Goal: Information Seeking & Learning: Learn about a topic

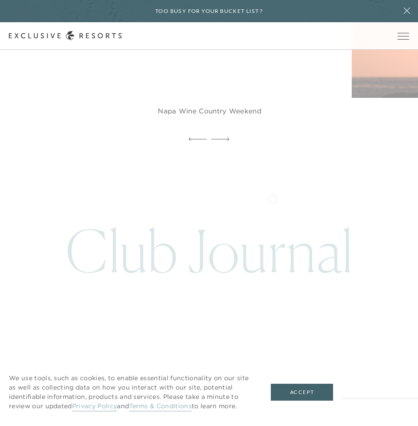
scroll to position [2971, 0]
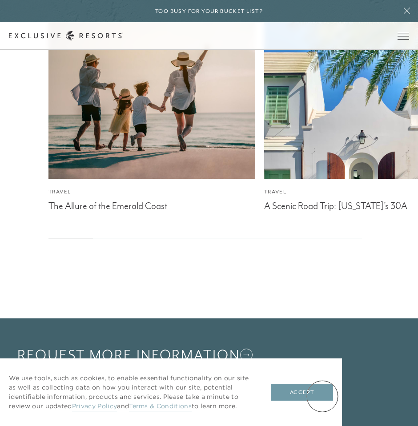
click at [323, 394] on button "Accept" at bounding box center [302, 391] width 62 height 17
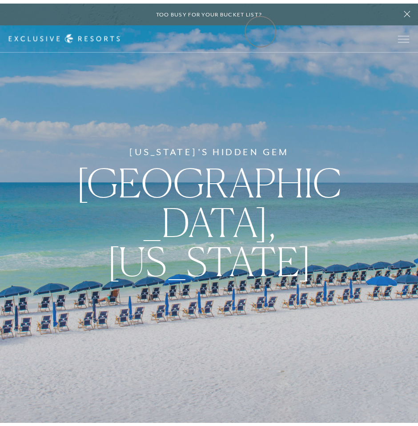
scroll to position [0, 0]
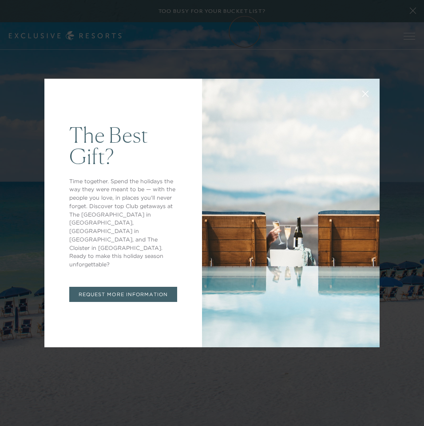
click at [409, 37] on div "The Best Gift? Time together. Spend the holidays the way they were meant to be …" at bounding box center [212, 213] width 424 height 426
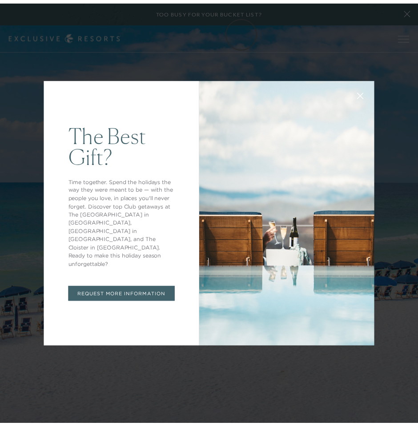
click at [362, 96] on icon at bounding box center [365, 97] width 7 height 7
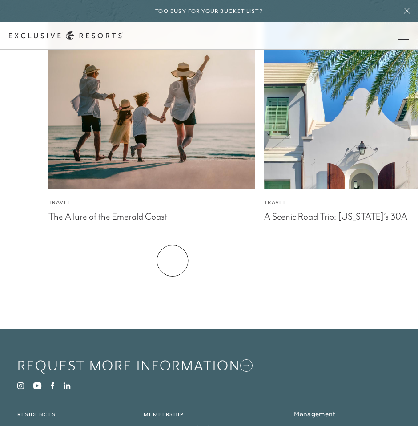
scroll to position [2959, 0]
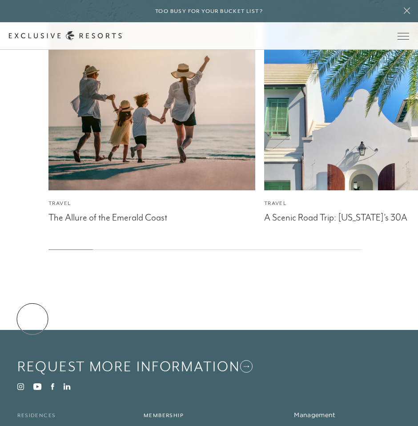
click at [32, 412] on link "Residences" at bounding box center [36, 415] width 38 height 6
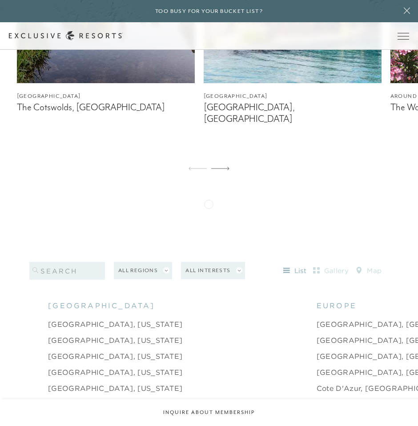
scroll to position [714, 0]
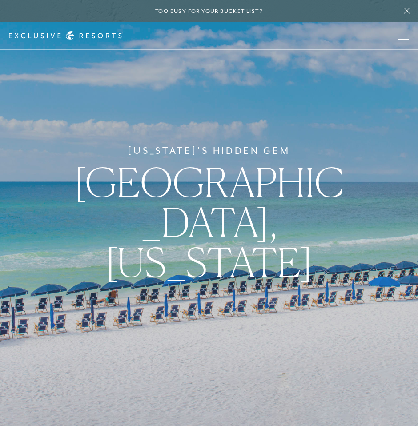
click at [284, 312] on div "Florida's Hidden Gem Emerald Coast, Florida" at bounding box center [209, 213] width 418 height 426
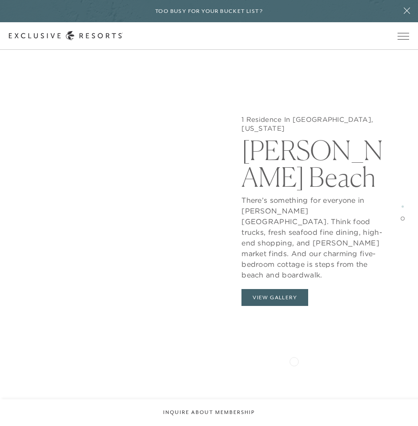
scroll to position [1426, 0]
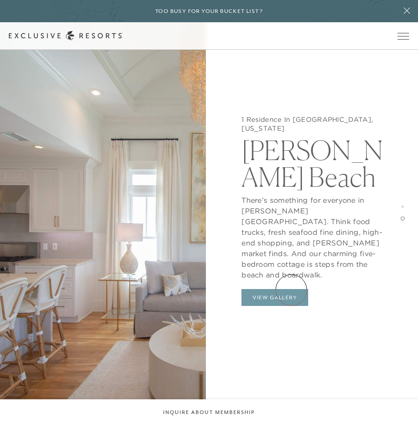
click at [291, 290] on button "View Gallery" at bounding box center [274, 297] width 67 height 17
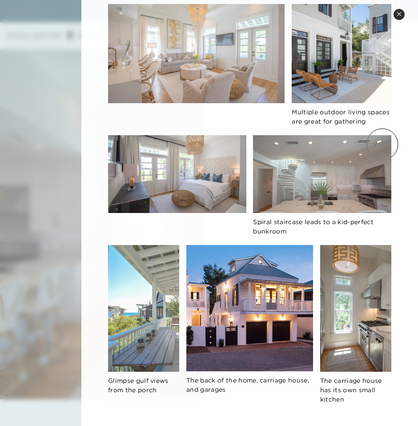
scroll to position [0, 0]
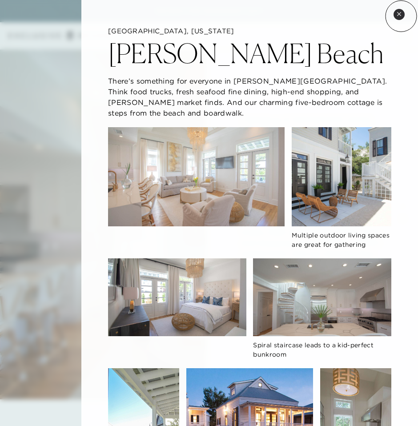
click at [401, 16] on icon at bounding box center [398, 14] width 5 height 5
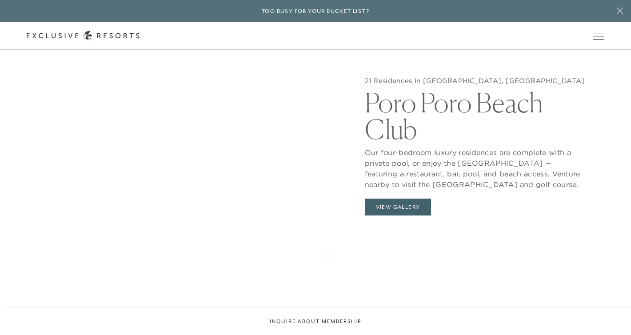
scroll to position [895, 0]
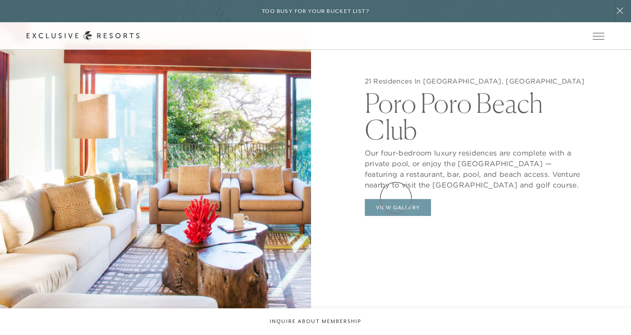
click at [396, 199] on button "View Gallery" at bounding box center [398, 207] width 67 height 17
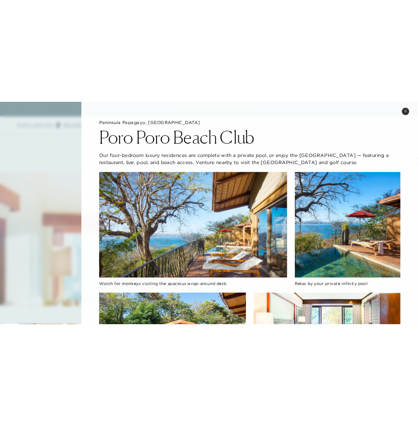
scroll to position [777, 0]
